Goal: Entertainment & Leisure: Consume media (video, audio)

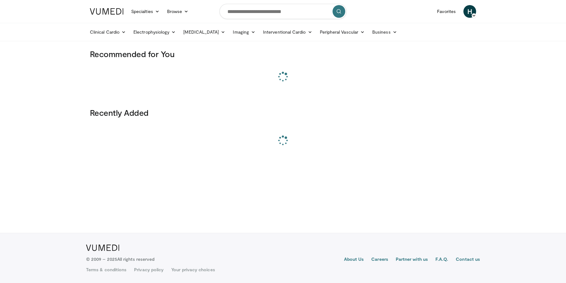
click at [469, 21] on nav "Specialties Adult & Family Medicine Allergy, Asthma, Immunology Anesthesiology …" at bounding box center [283, 11] width 394 height 23
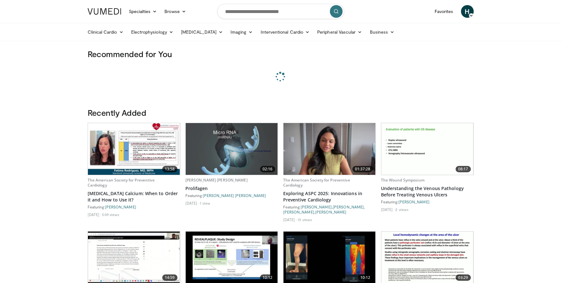
click at [472, 14] on icon at bounding box center [471, 15] width 4 height 4
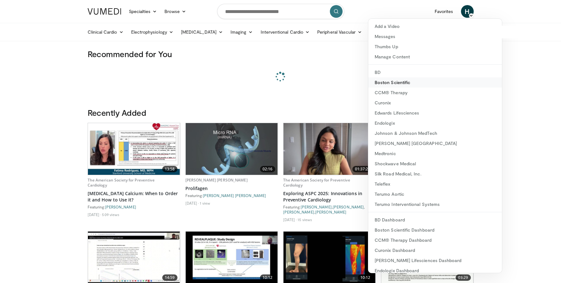
click at [402, 81] on link "Boston Scientific" at bounding box center [435, 82] width 134 height 10
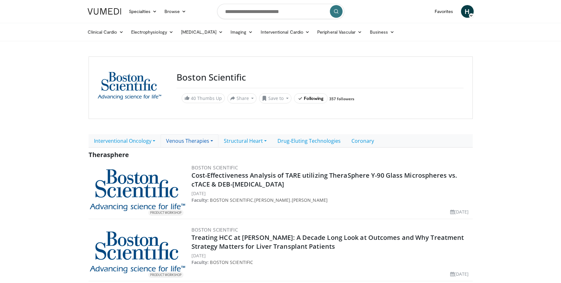
click at [197, 141] on link "Venous Therapies" at bounding box center [190, 140] width 58 height 13
click at [197, 152] on link "Clot Management" at bounding box center [190, 155] width 58 height 10
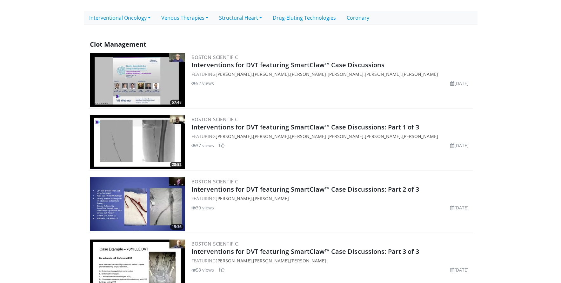
scroll to position [177, 0]
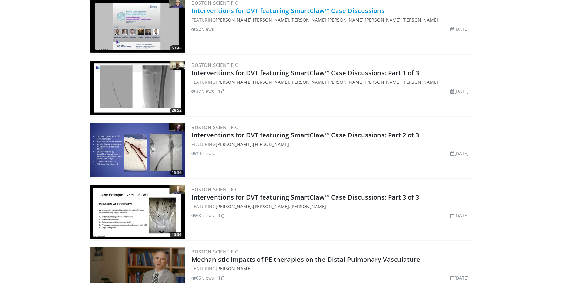
click at [234, 12] on link "Interventions for DVT featuring SmartClaw™ Case Discussions" at bounding box center [287, 10] width 193 height 9
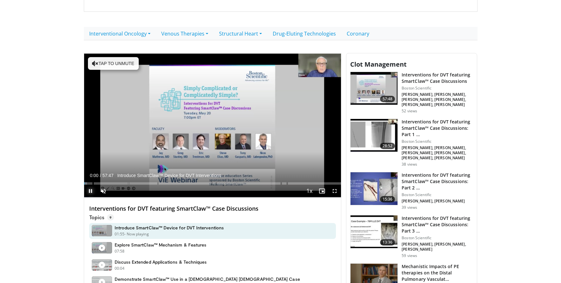
click at [90, 190] on span "Video Player" at bounding box center [90, 191] width 13 height 13
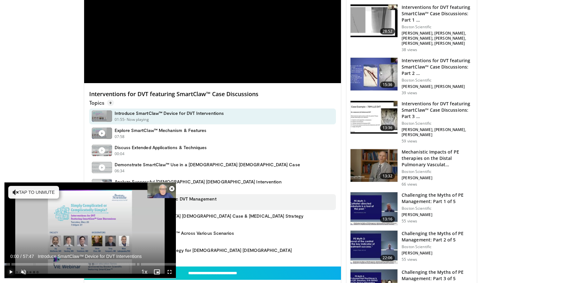
scroll to position [223, 0]
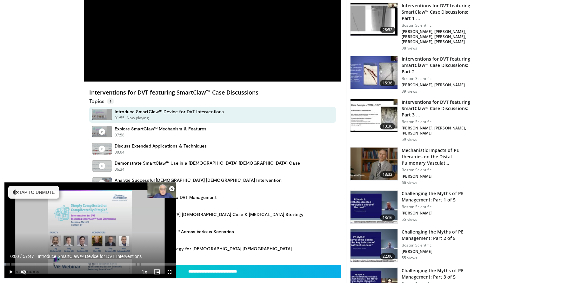
click at [171, 188] on span "Video Player" at bounding box center [171, 188] width 13 height 13
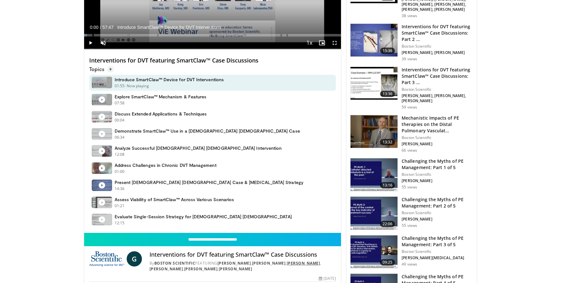
scroll to position [135, 0]
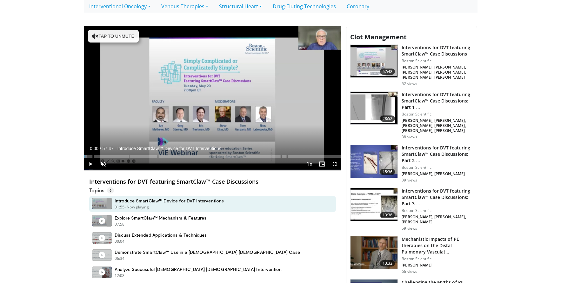
click at [99, 193] on p "Topics 9" at bounding box center [101, 190] width 25 height 6
click at [111, 190] on span "9" at bounding box center [110, 190] width 7 height 6
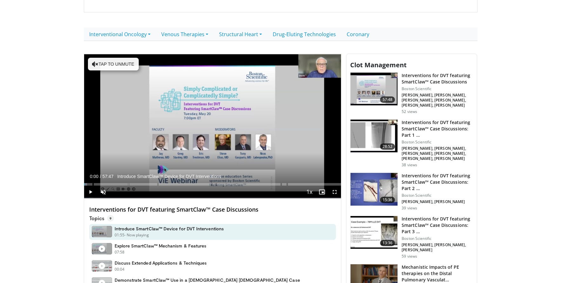
scroll to position [219, 0]
